Goal: Transaction & Acquisition: Purchase product/service

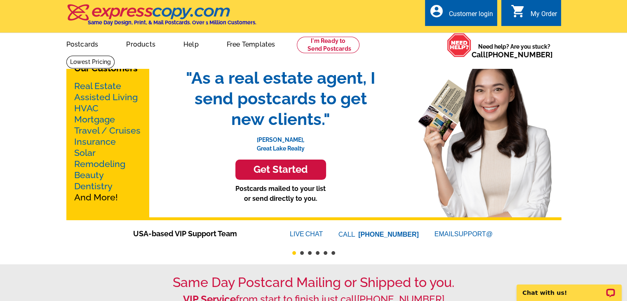
click at [275, 169] on h3 "Get Started" at bounding box center [281, 170] width 70 height 12
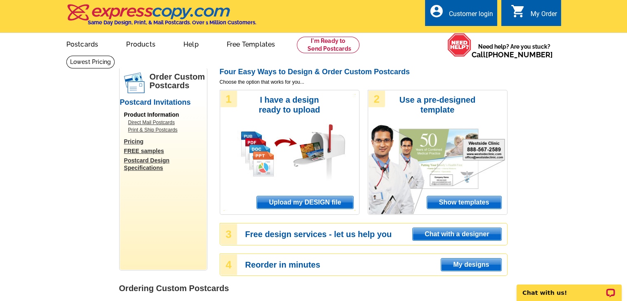
click at [468, 207] on span "Show templates" at bounding box center [464, 202] width 74 height 12
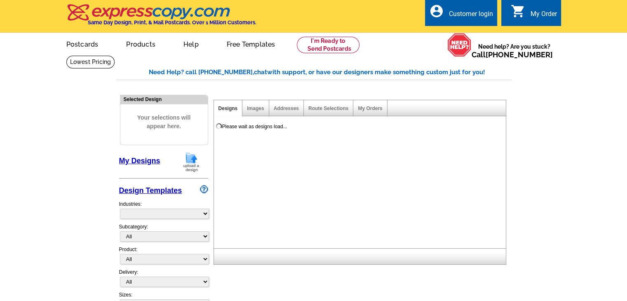
select select "971"
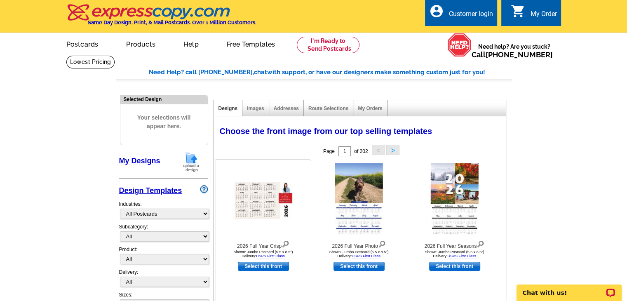
click at [260, 197] on img at bounding box center [264, 200] width 58 height 37
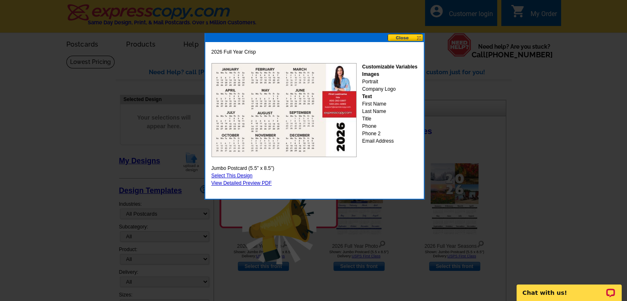
click at [416, 38] on button at bounding box center [406, 38] width 36 height 8
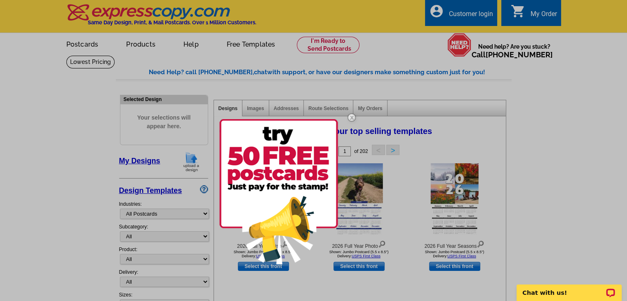
click at [354, 119] on img at bounding box center [352, 118] width 24 height 24
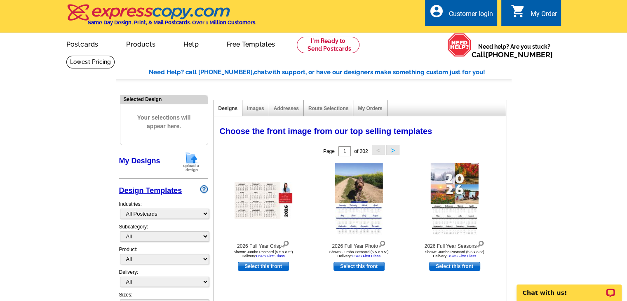
click at [393, 151] on button ">" at bounding box center [392, 150] width 13 height 10
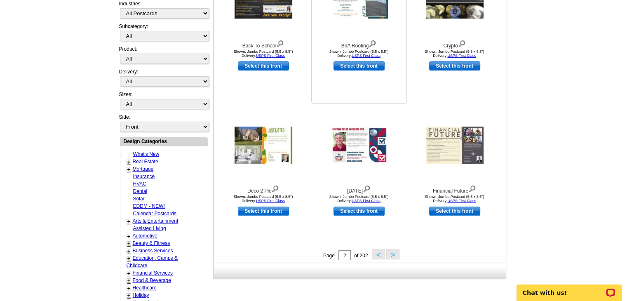
scroll to position [206, 0]
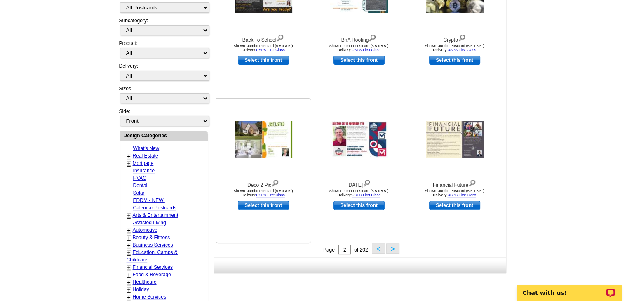
click at [247, 134] on img at bounding box center [264, 139] width 58 height 37
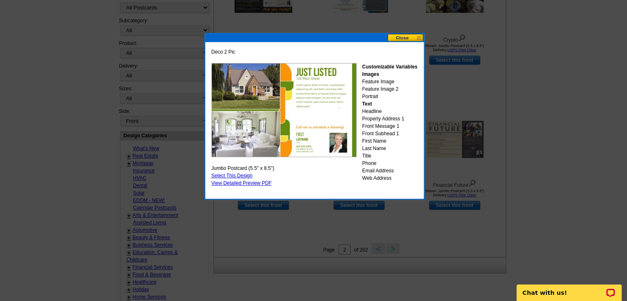
click at [229, 176] on link "Select This Design" at bounding box center [232, 176] width 41 height 6
select select "2"
select select "back"
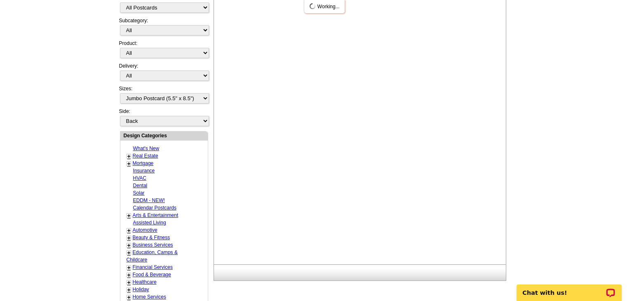
scroll to position [0, 0]
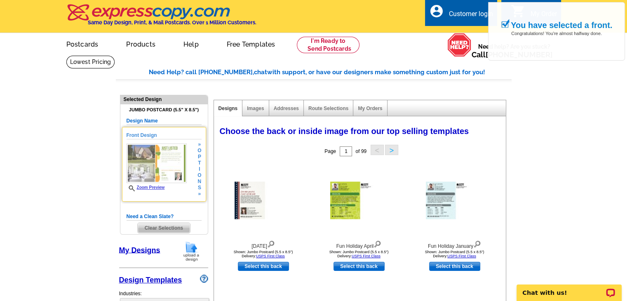
click at [158, 155] on img at bounding box center [157, 164] width 60 height 40
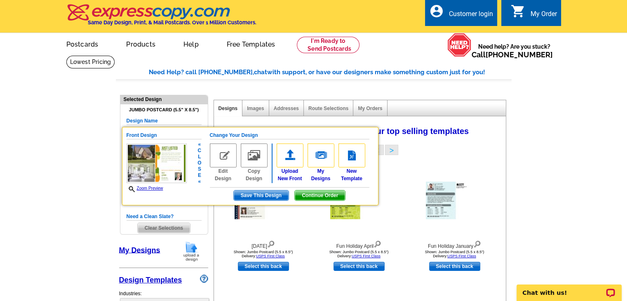
click at [225, 160] on img at bounding box center [223, 156] width 27 height 24
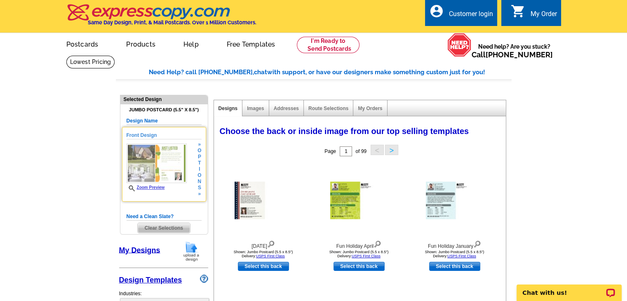
click at [147, 187] on link "Zoom Preview" at bounding box center [146, 187] width 38 height 5
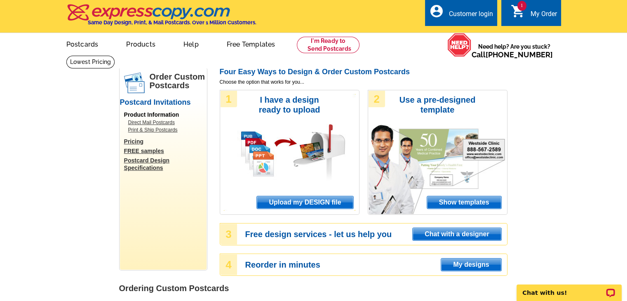
click at [520, 9] on span "1" at bounding box center [522, 6] width 9 height 10
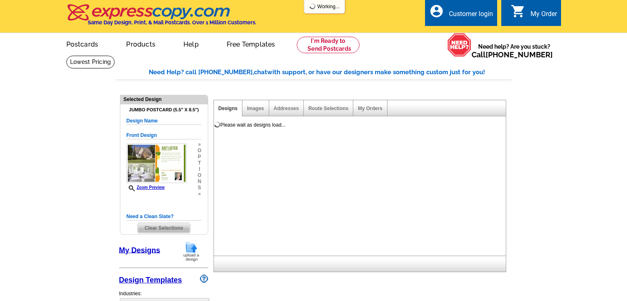
select select "1"
select select "2"
select select "back"
select select "785"
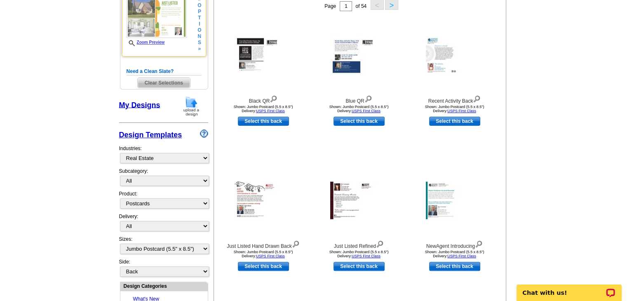
scroll to position [165, 0]
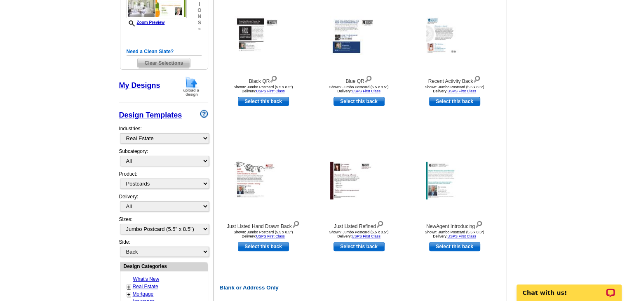
click at [165, 114] on link "Design Templates" at bounding box center [150, 115] width 63 height 8
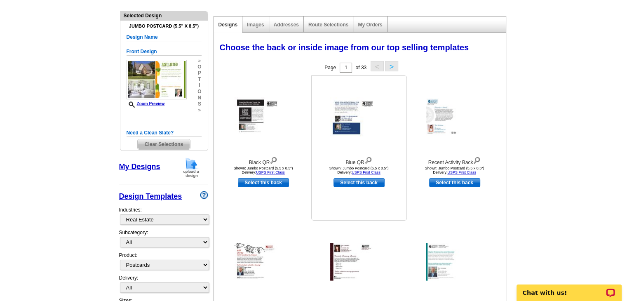
scroll to position [39, 0]
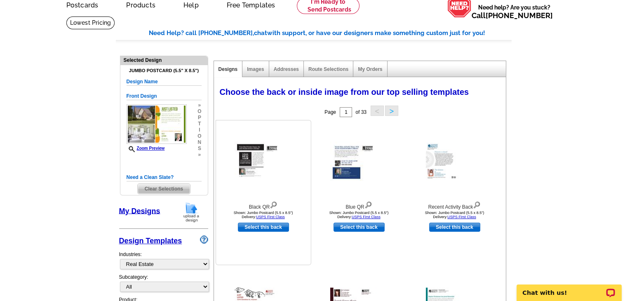
click at [252, 166] on img at bounding box center [264, 160] width 58 height 39
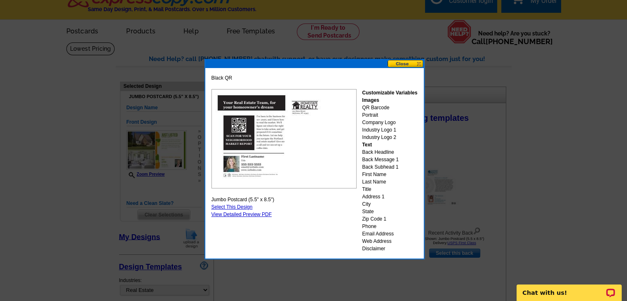
scroll to position [0, 0]
